Goal: Task Accomplishment & Management: Manage account settings

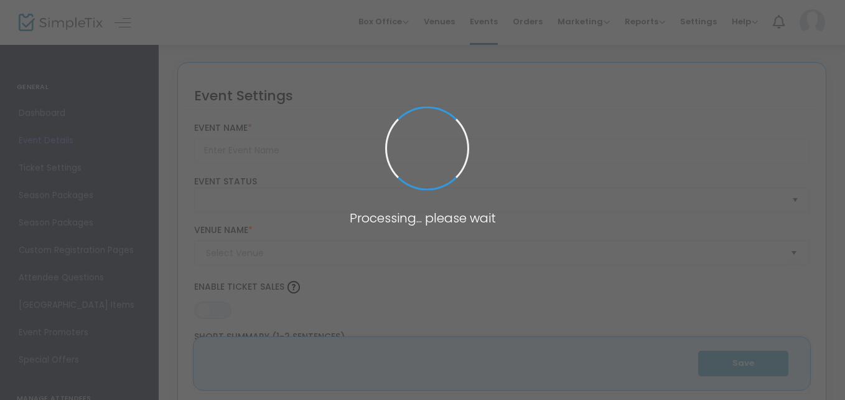
type input "Sips and Sounds (August - September)"
type textarea "Join us at the clubhouse for our most liked event.Sips and Sounds from 6:00pm –…"
type input "Buy Tickets"
type input "Mountain Falls Clubhouse"
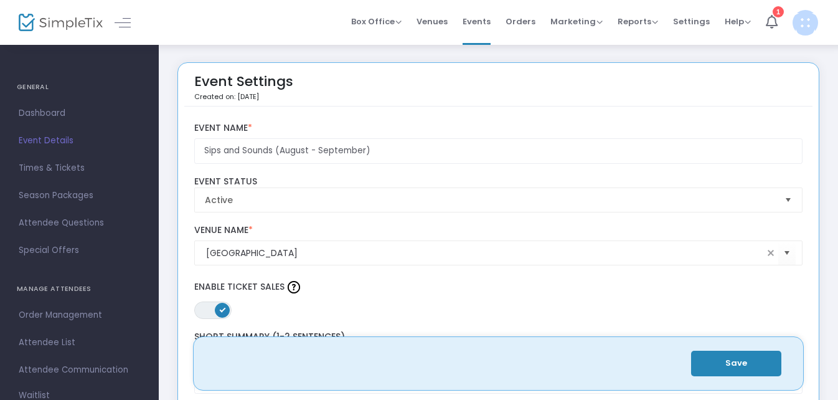
click at [57, 108] on span "Dashboard" at bounding box center [79, 113] width 121 height 16
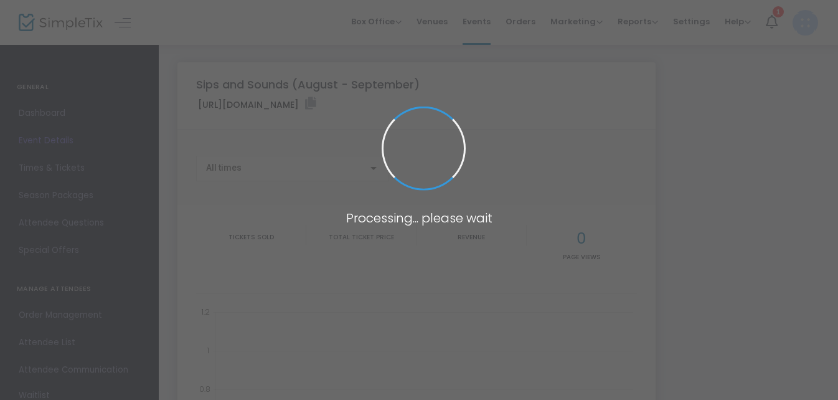
type input "https://www.simpletix.com/e/sips-and-sounds-august-september-tickets-205231"
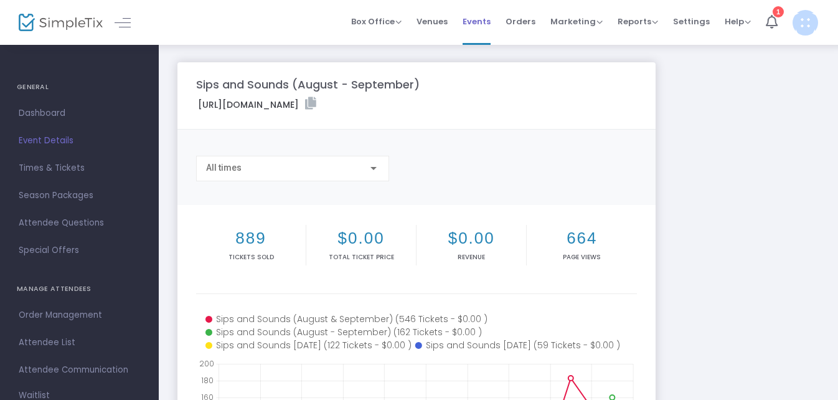
click at [477, 21] on span "Events" at bounding box center [477, 22] width 28 height 32
